Goal: Task Accomplishment & Management: Manage account settings

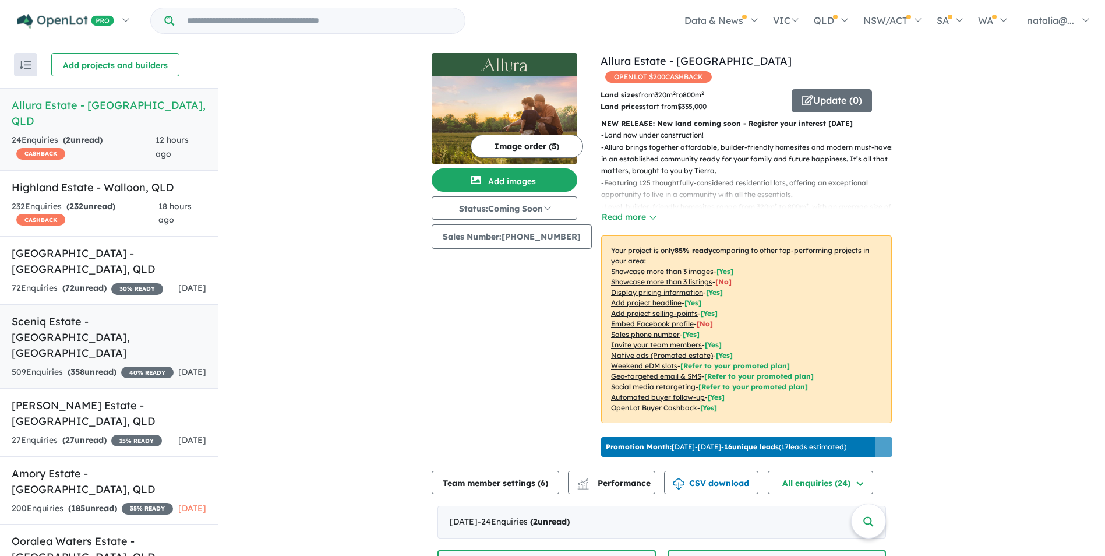
click at [125, 330] on h5 "Sceniq Estate - [GEOGRAPHIC_DATA] , [GEOGRAPHIC_DATA]" at bounding box center [109, 336] width 195 height 47
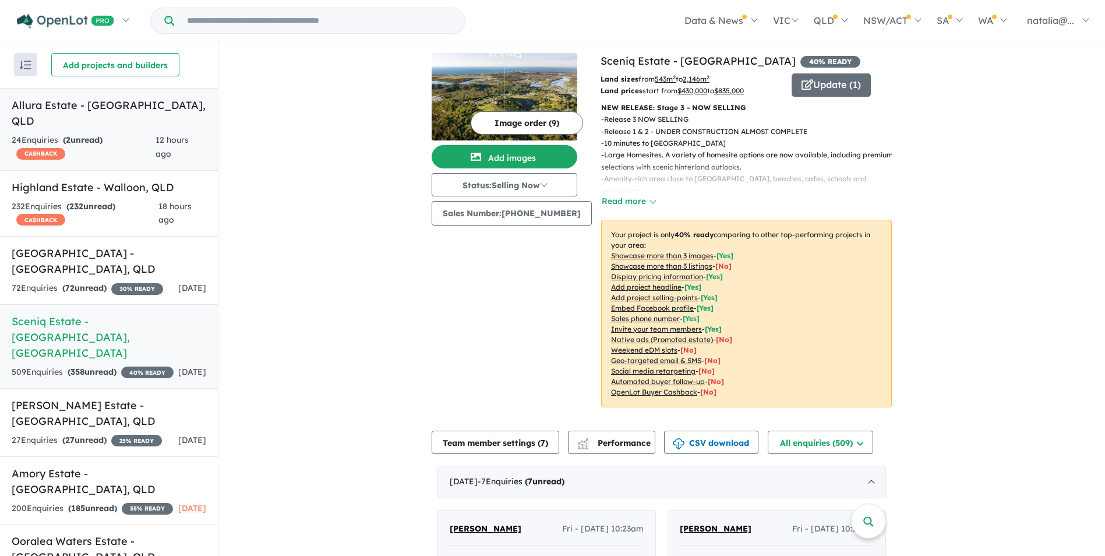
click at [60, 103] on h5 "Allura Estate - [GEOGRAPHIC_DATA] , [GEOGRAPHIC_DATA]" at bounding box center [109, 112] width 195 height 31
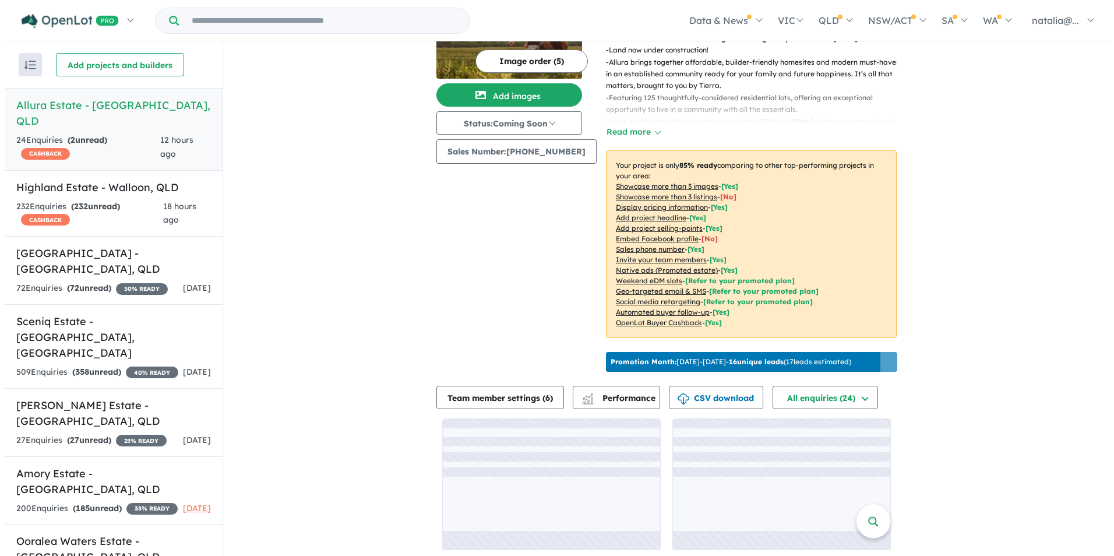
scroll to position [86, 0]
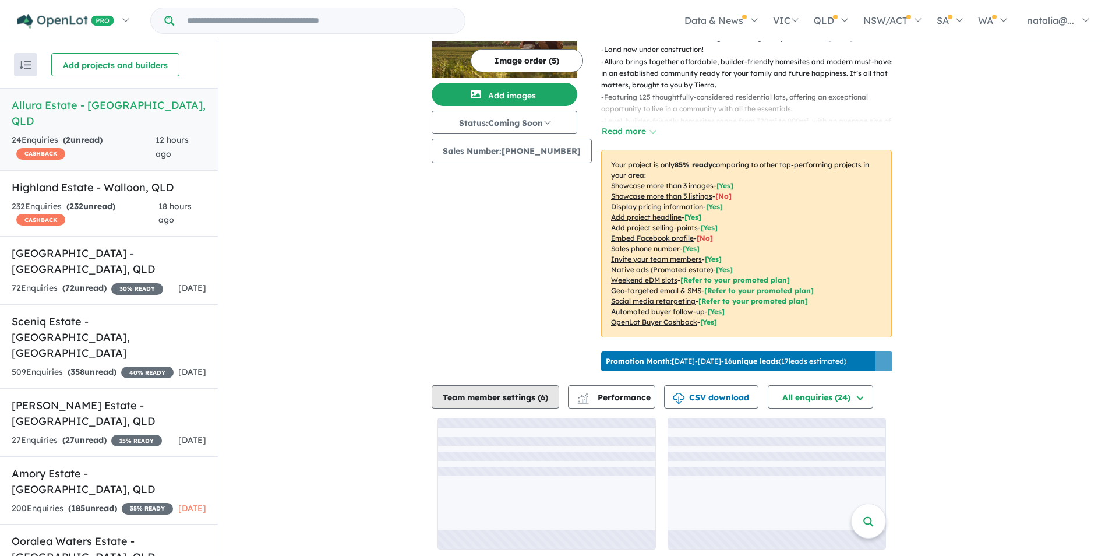
click at [527, 390] on button "Team member settings ( 6 )" at bounding box center [496, 396] width 128 height 23
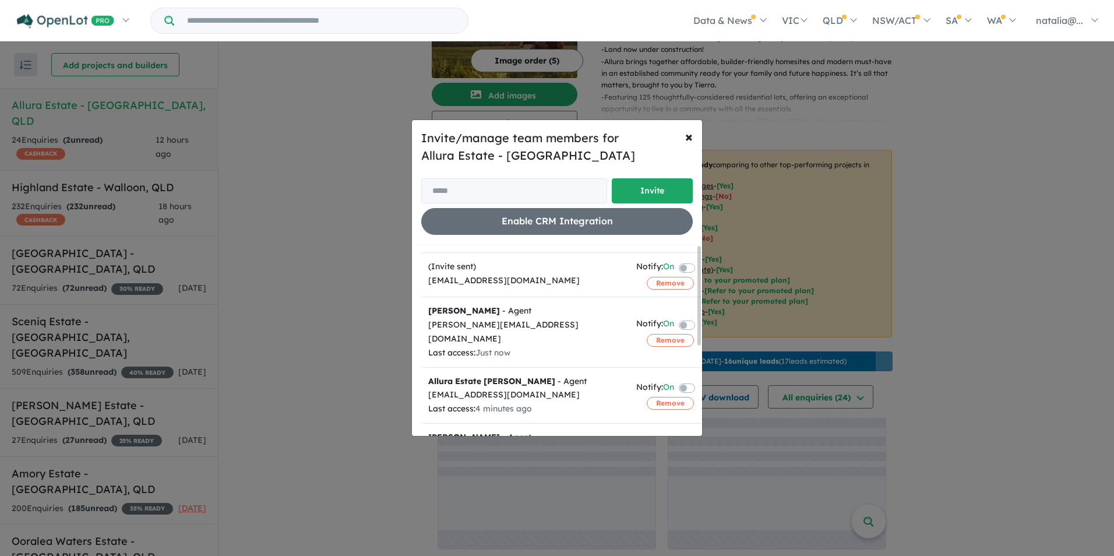
scroll to position [0, 0]
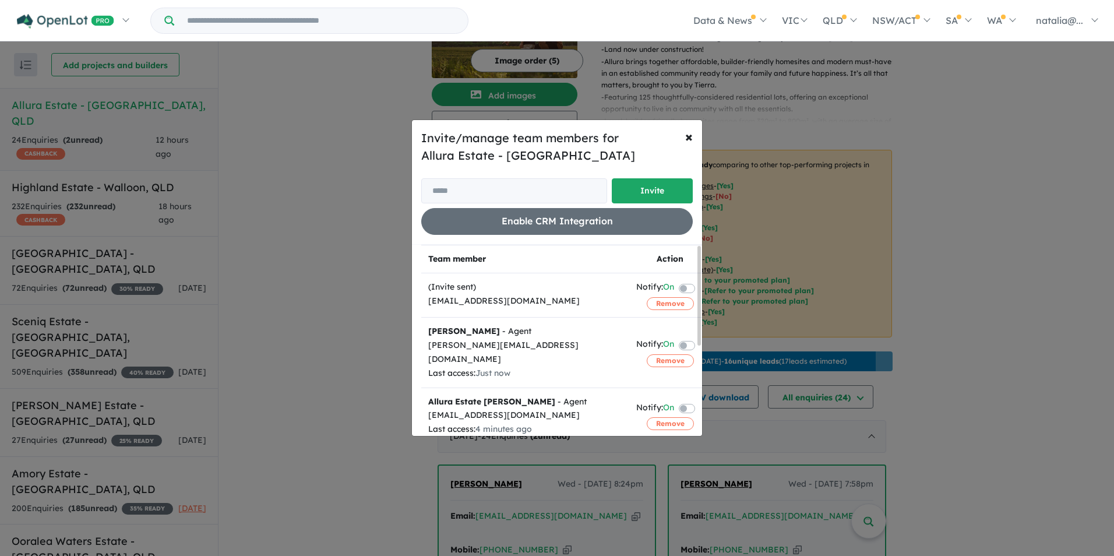
click at [700, 340] on label at bounding box center [701, 344] width 2 height 14
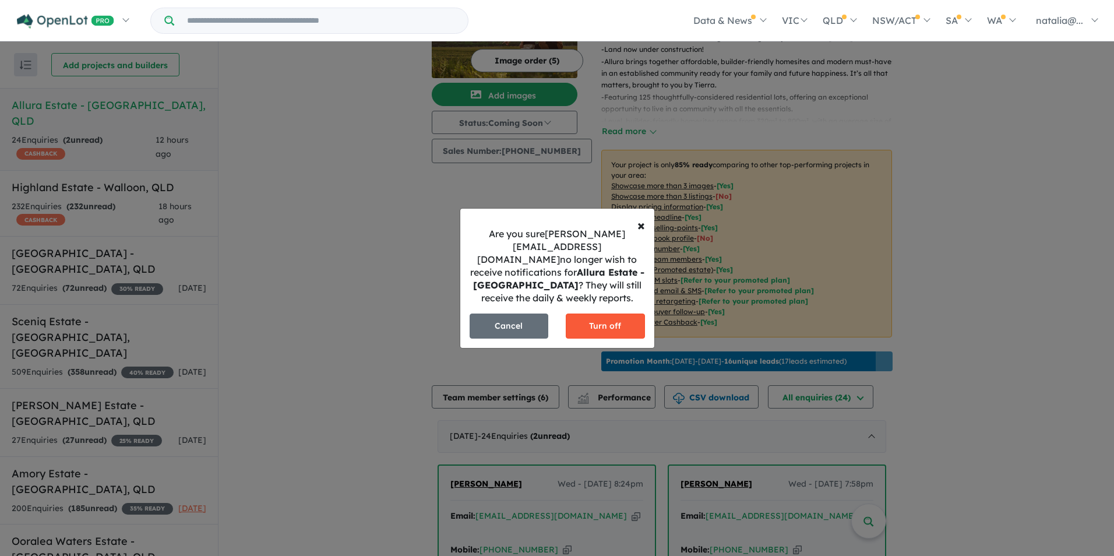
click at [597, 322] on button "Turn off" at bounding box center [605, 325] width 79 height 25
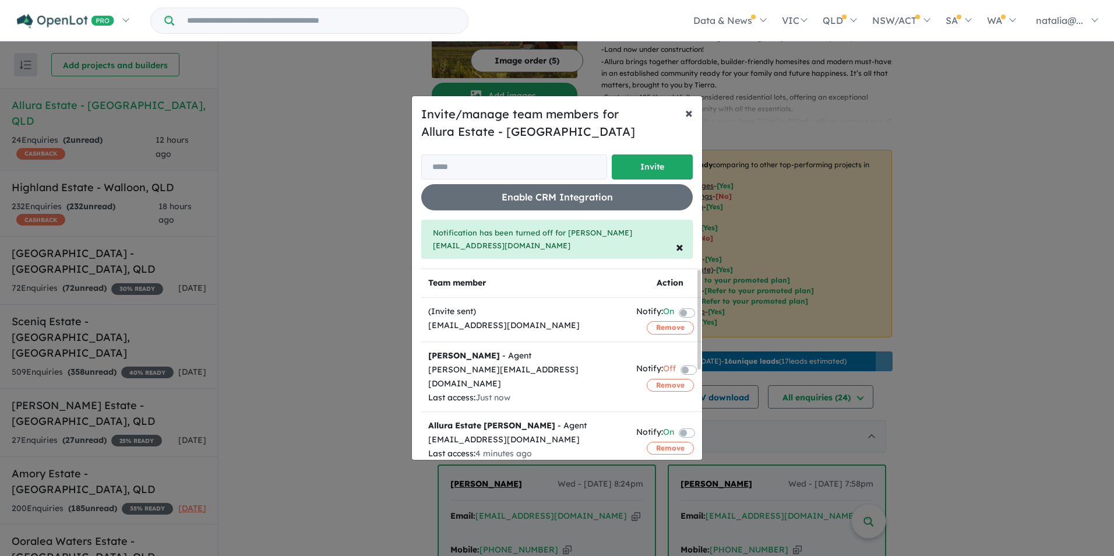
click at [691, 121] on span "×" at bounding box center [689, 112] width 8 height 17
